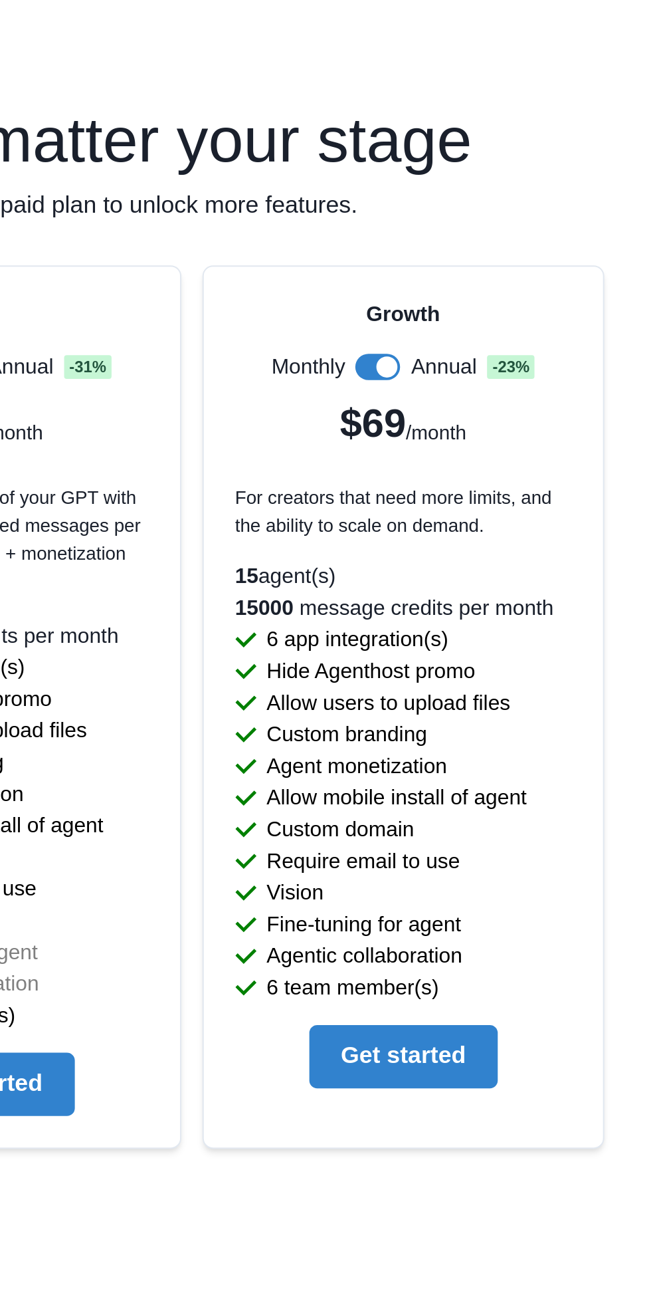
scroll to position [2756, 0]
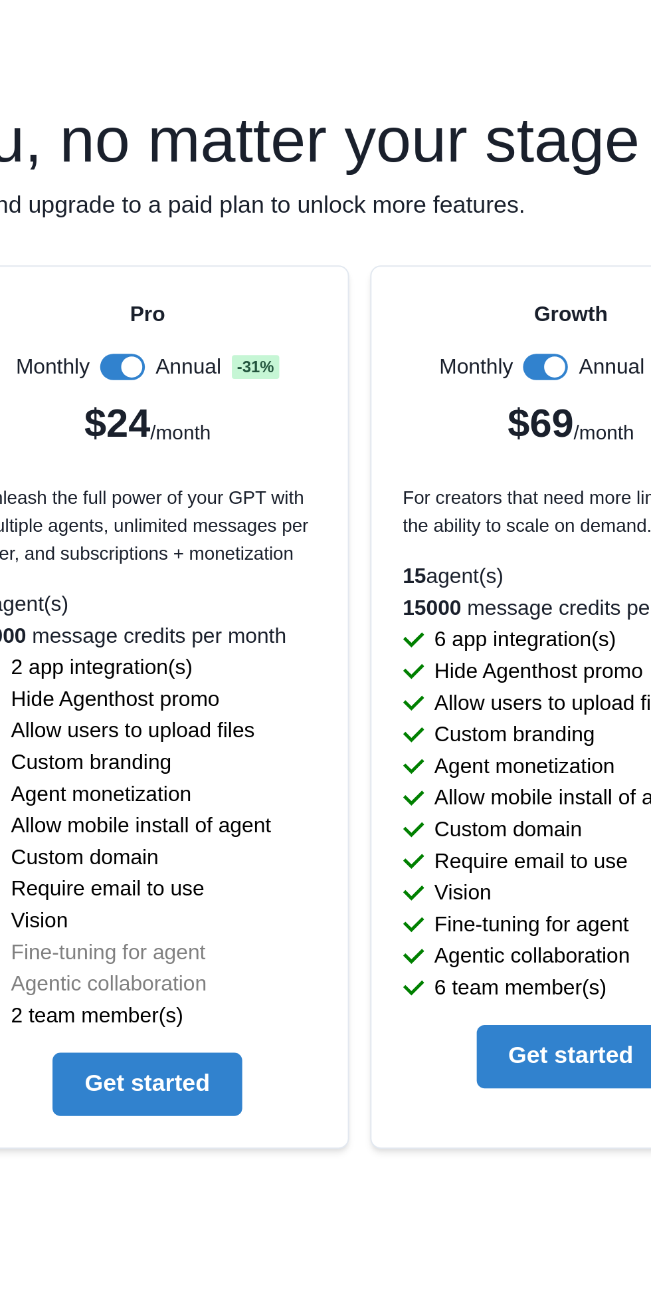
click at [318, 261] on span at bounding box center [317, 264] width 11 height 11
click at [318, 266] on span at bounding box center [313, 263] width 23 height 13
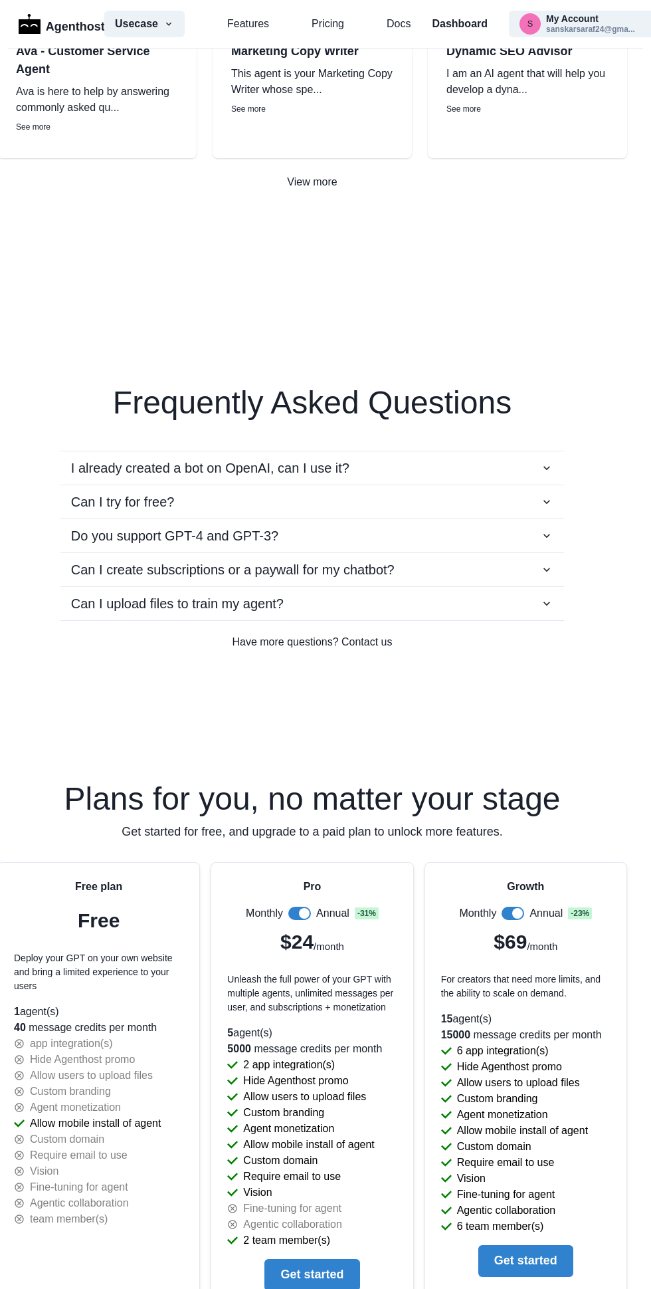
scroll to position [2108, 13]
click at [544, 468] on icon "button" at bounding box center [546, 466] width 13 height 13
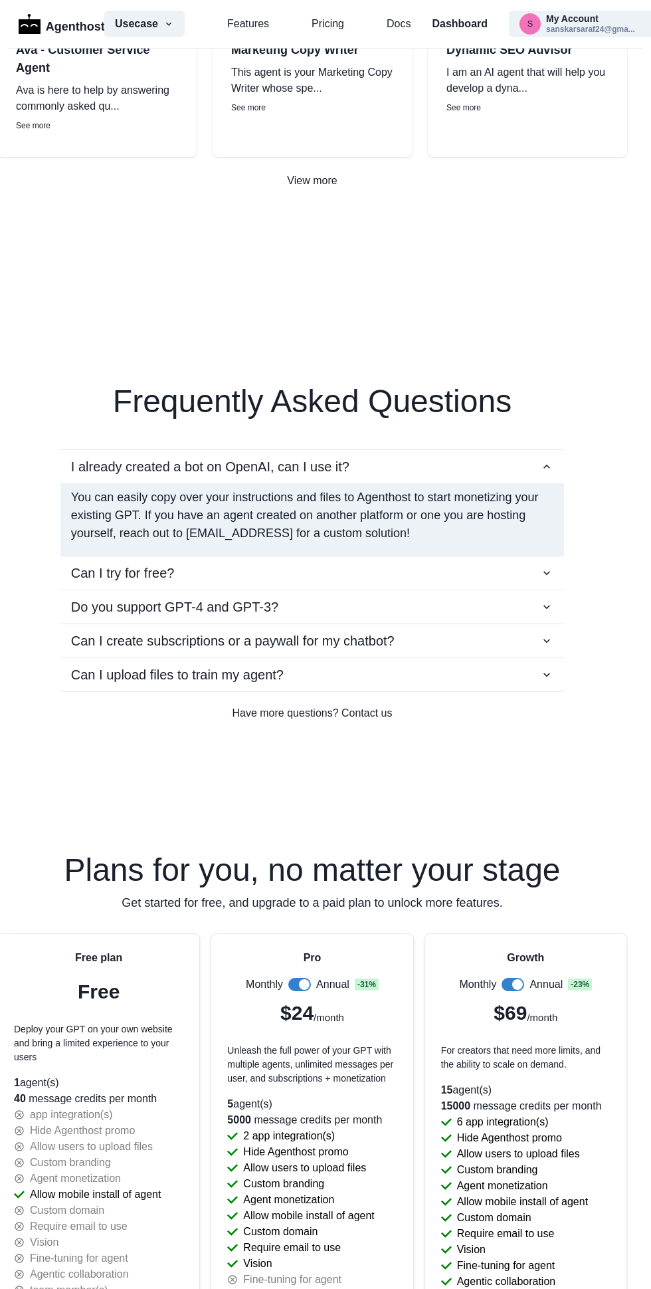
click at [547, 466] on icon "button" at bounding box center [546, 466] width 13 height 13
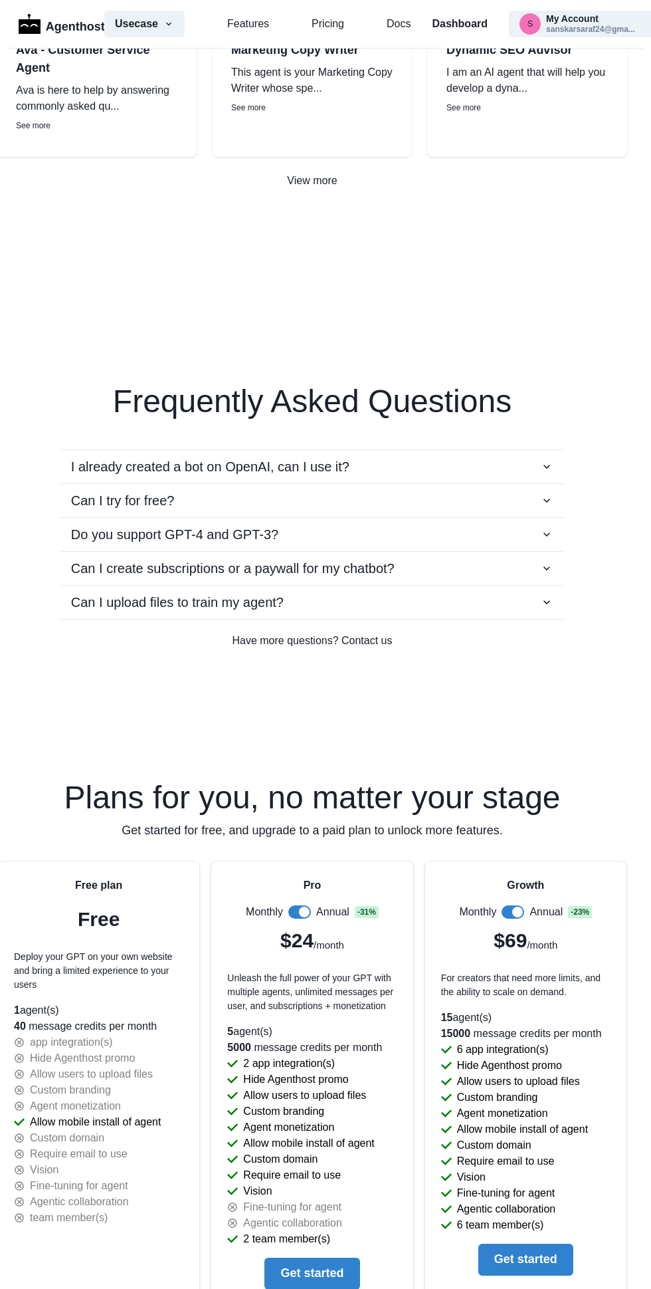
click at [547, 500] on icon "button" at bounding box center [546, 500] width 13 height 13
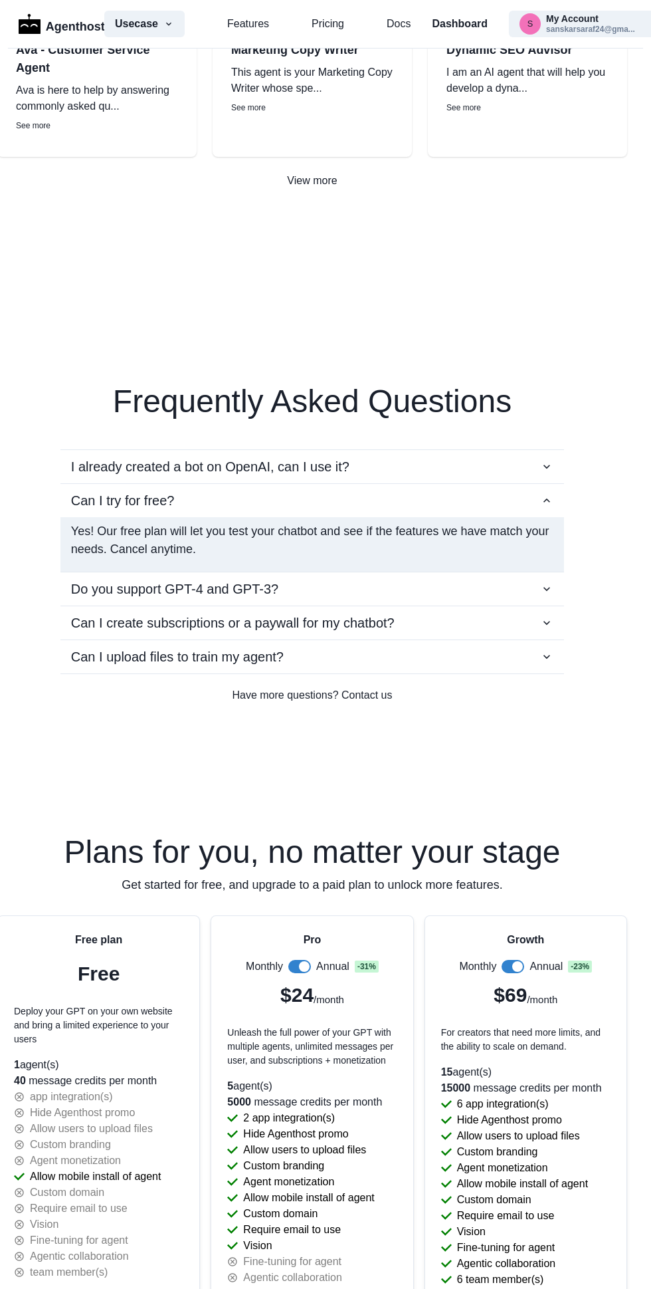
click at [547, 500] on icon "button" at bounding box center [546, 500] width 13 height 13
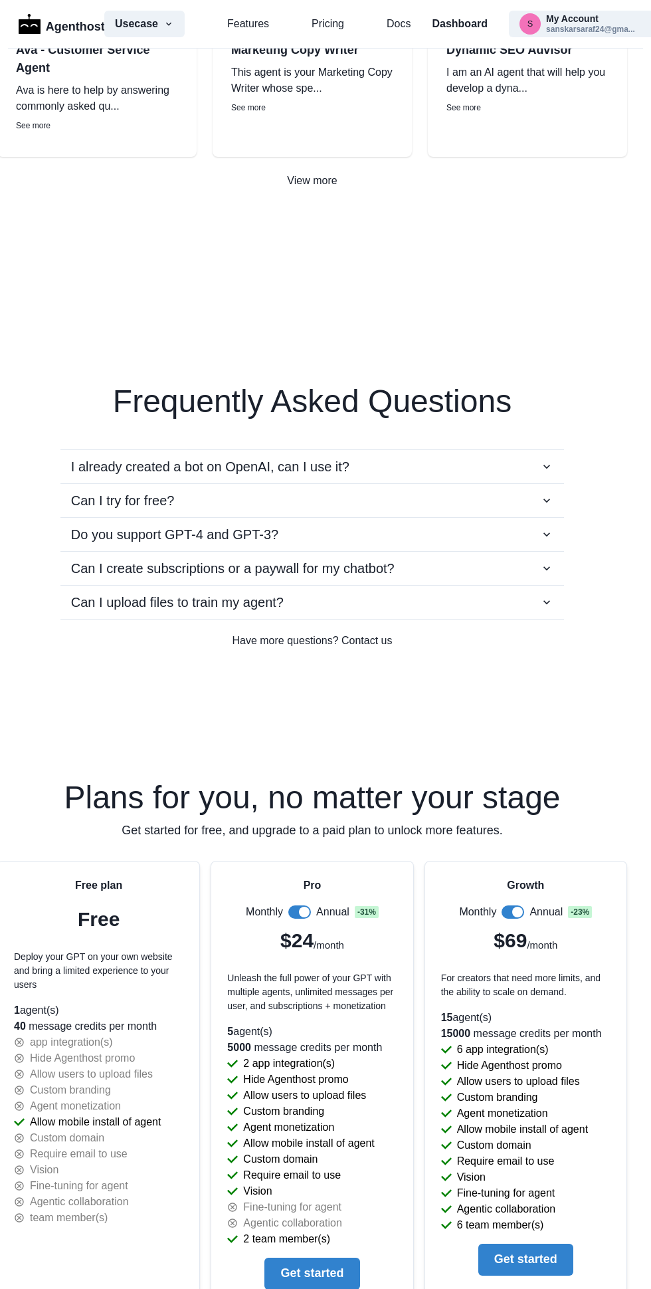
click at [534, 536] on div "Do you support GPT-4 and GPT-3?" at bounding box center [312, 534] width 482 height 20
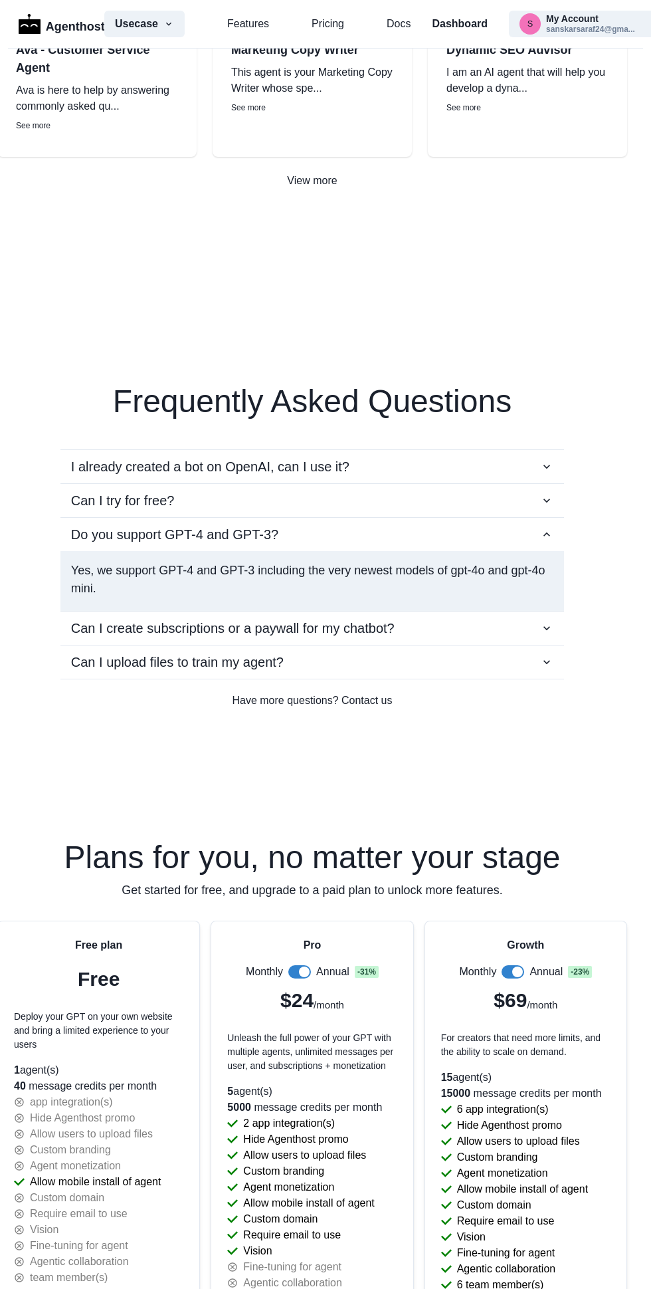
click at [523, 550] on button "Do you support GPT-4 and GPT-3?" at bounding box center [312, 534] width 504 height 33
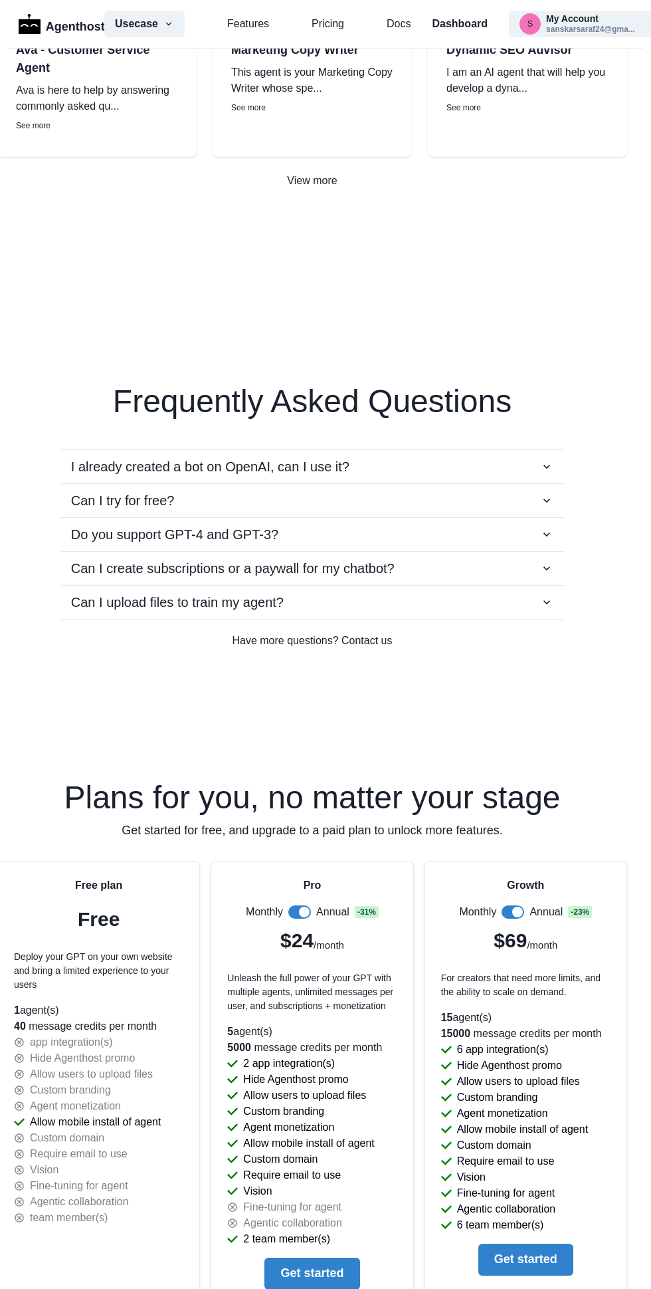
scroll to position [0, 13]
